Goal: Information Seeking & Learning: Learn about a topic

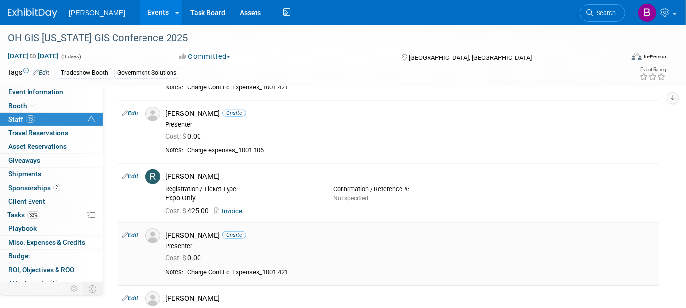
scroll to position [546, 0]
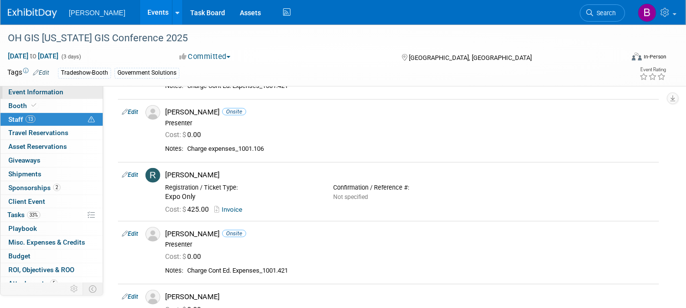
click at [38, 94] on span "Event Information" at bounding box center [35, 92] width 55 height 8
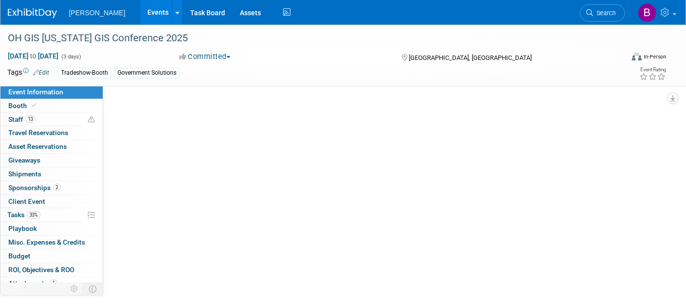
scroll to position [0, 0]
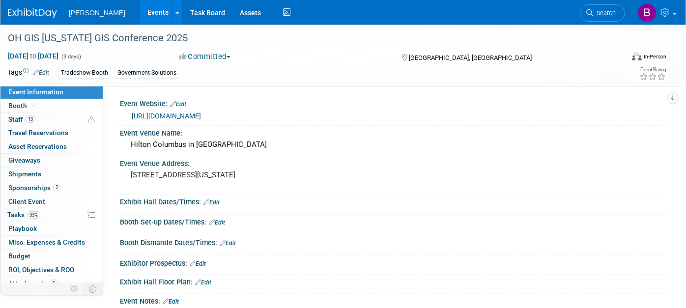
click at [188, 115] on link "[URL][DOMAIN_NAME]" at bounding box center [166, 116] width 69 height 8
click at [54, 122] on link "13 Staff 13" at bounding box center [51, 119] width 102 height 13
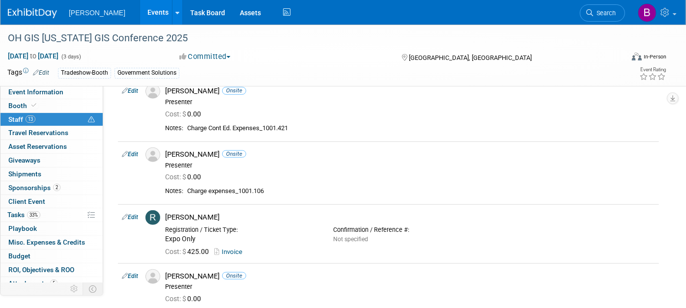
scroll to position [500, 0]
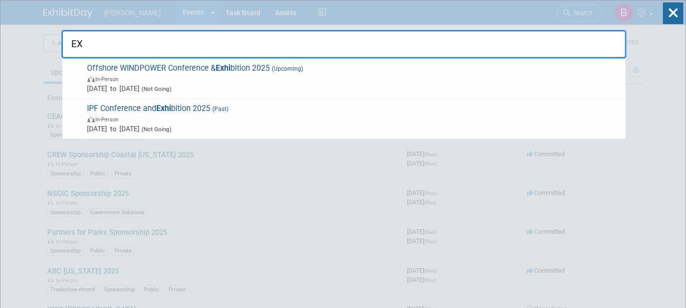
type input "E"
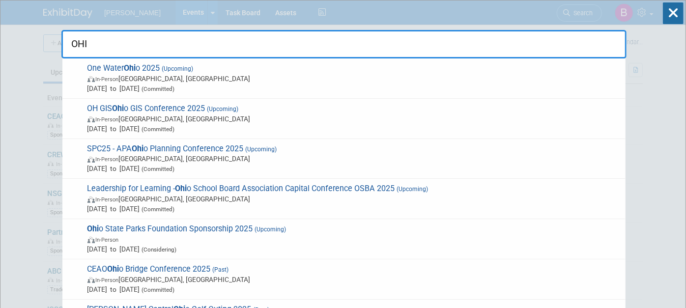
type input "[US_STATE]"
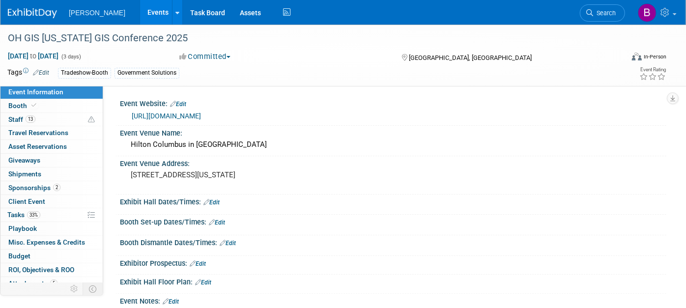
click at [361, 111] on div "[URL][DOMAIN_NAME]" at bounding box center [395, 116] width 527 height 11
click at [201, 117] on link "https://ceao.org/aws/CEAO/pt/sd/calendar/362738/_PARENT/layout_interior/false" at bounding box center [166, 116] width 69 height 8
